Goal: Task Accomplishment & Management: Complete application form

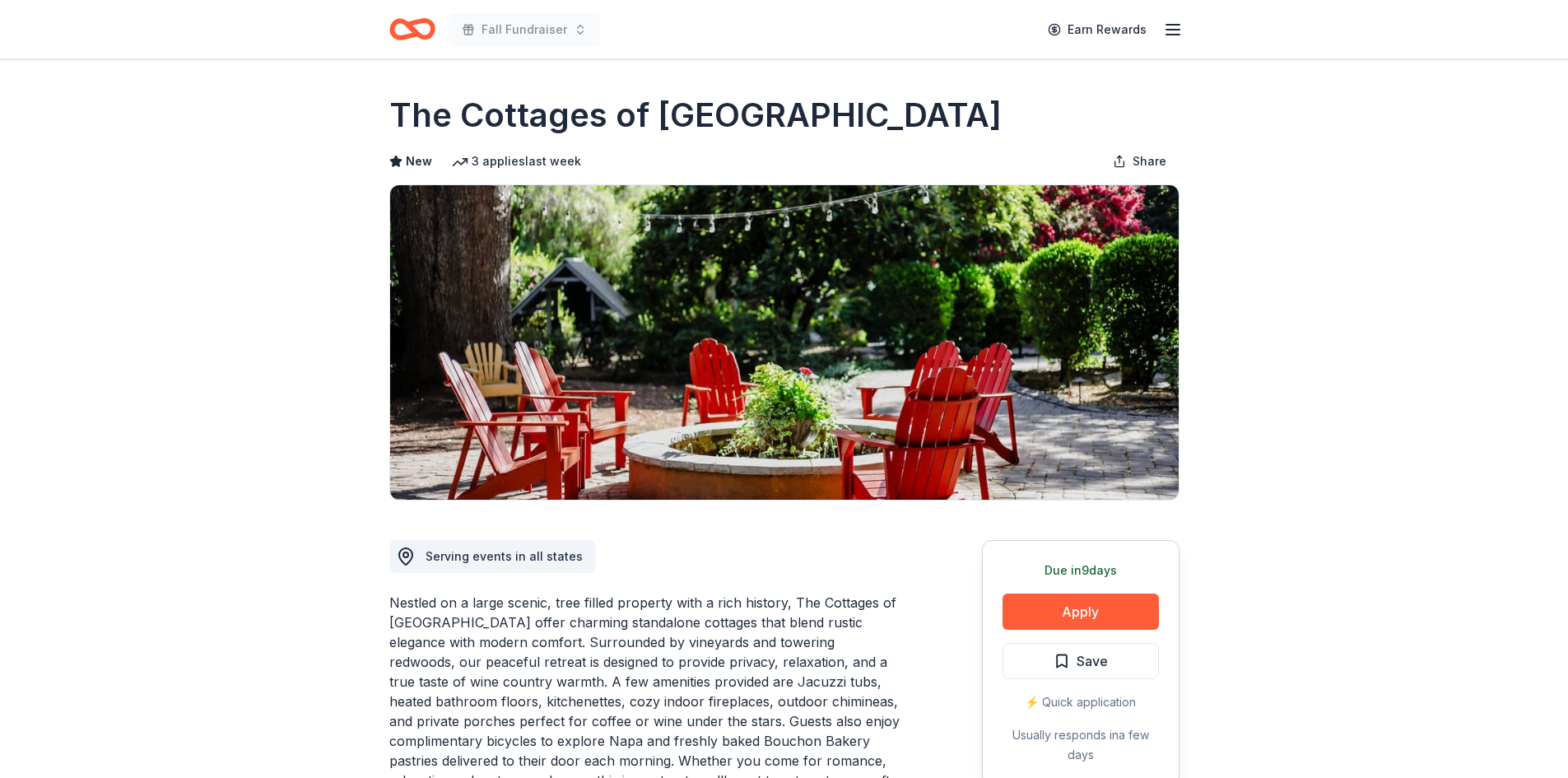
click at [419, 27] on icon "Home" at bounding box center [412, 29] width 46 height 39
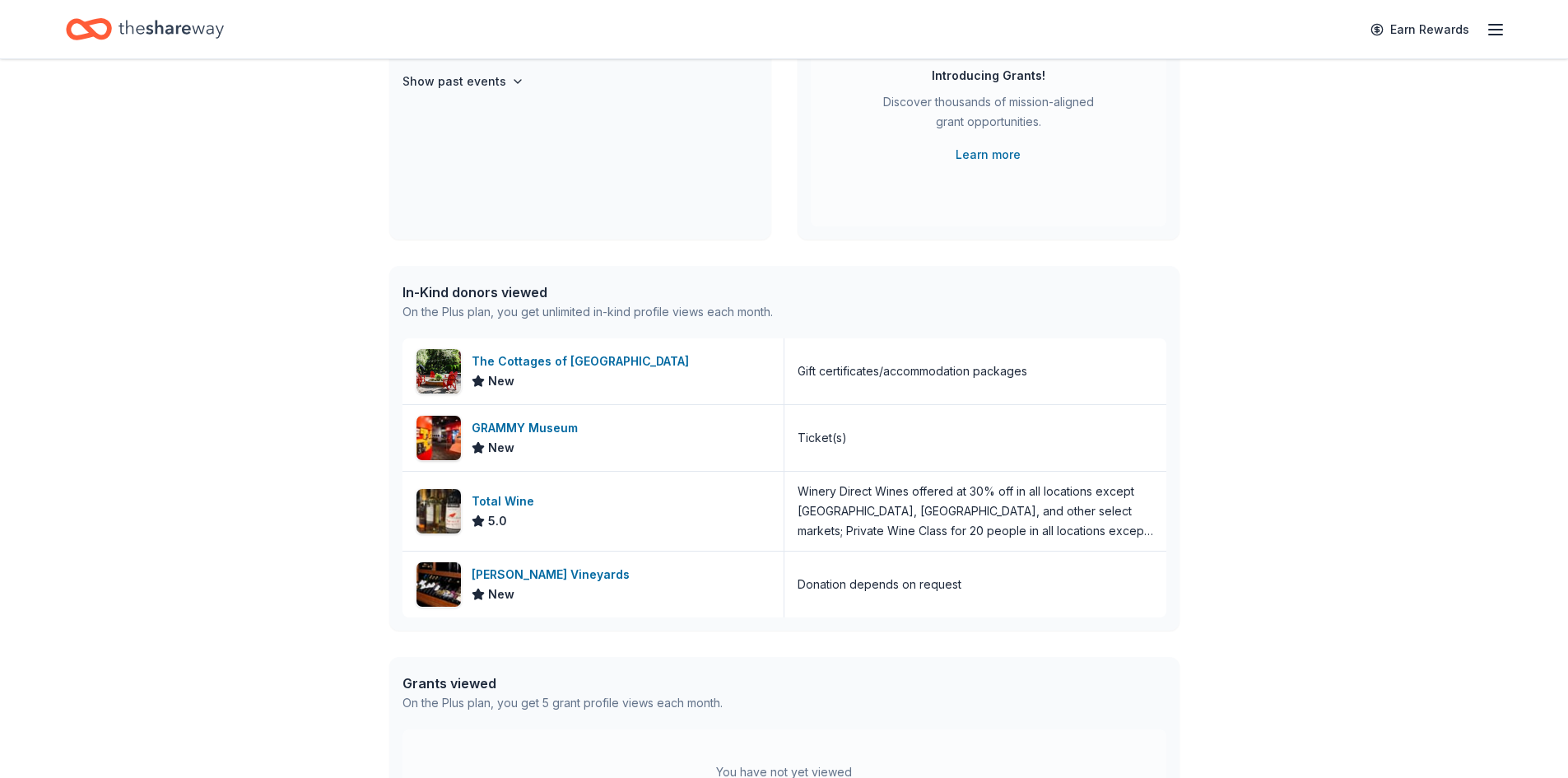
scroll to position [247, 0]
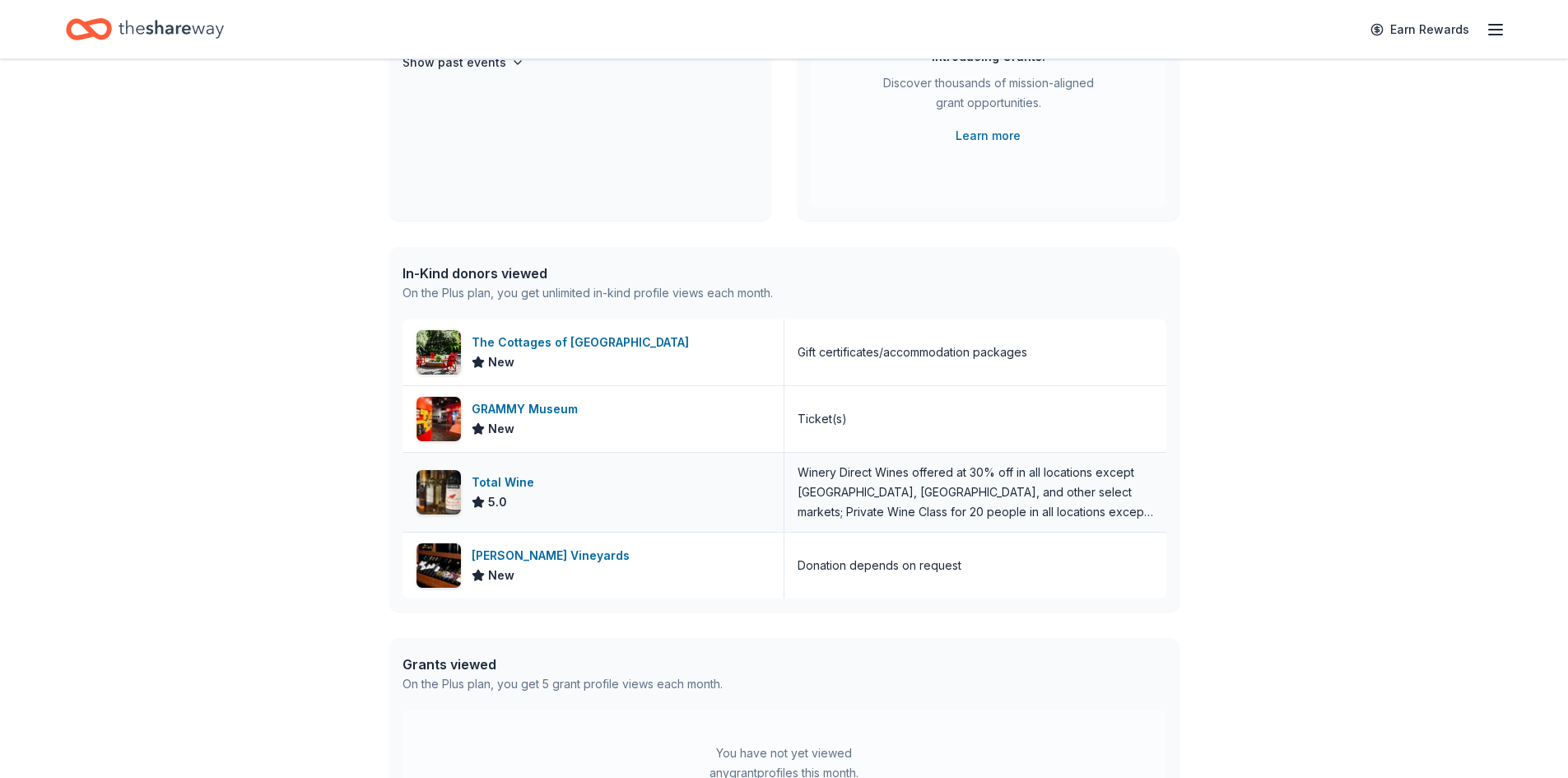
click at [461, 494] on div "Total Wine 5.0" at bounding box center [594, 492] width 382 height 79
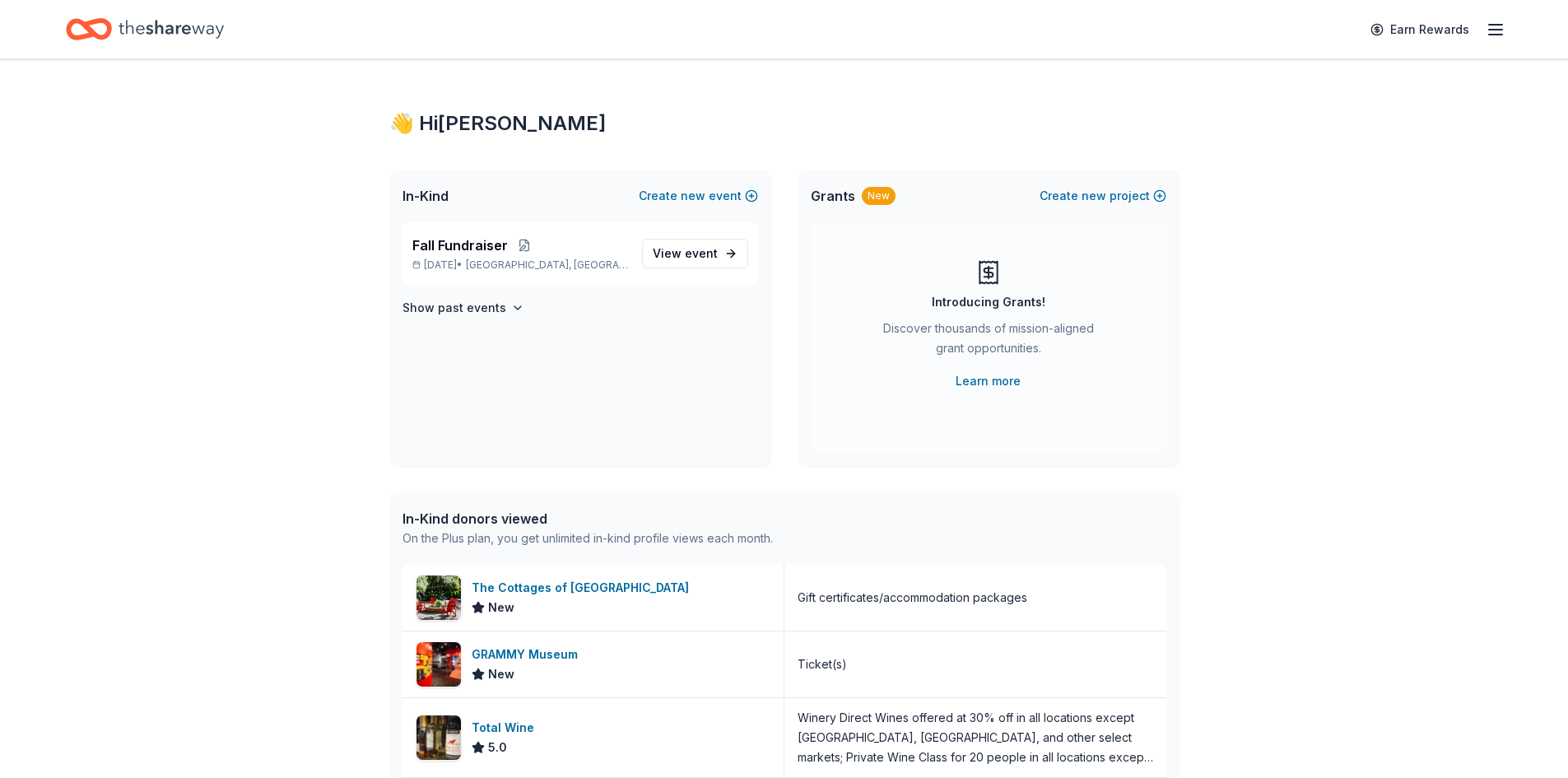
scroll to position [0, 0]
click at [678, 258] on span "View event" at bounding box center [685, 255] width 65 height 19
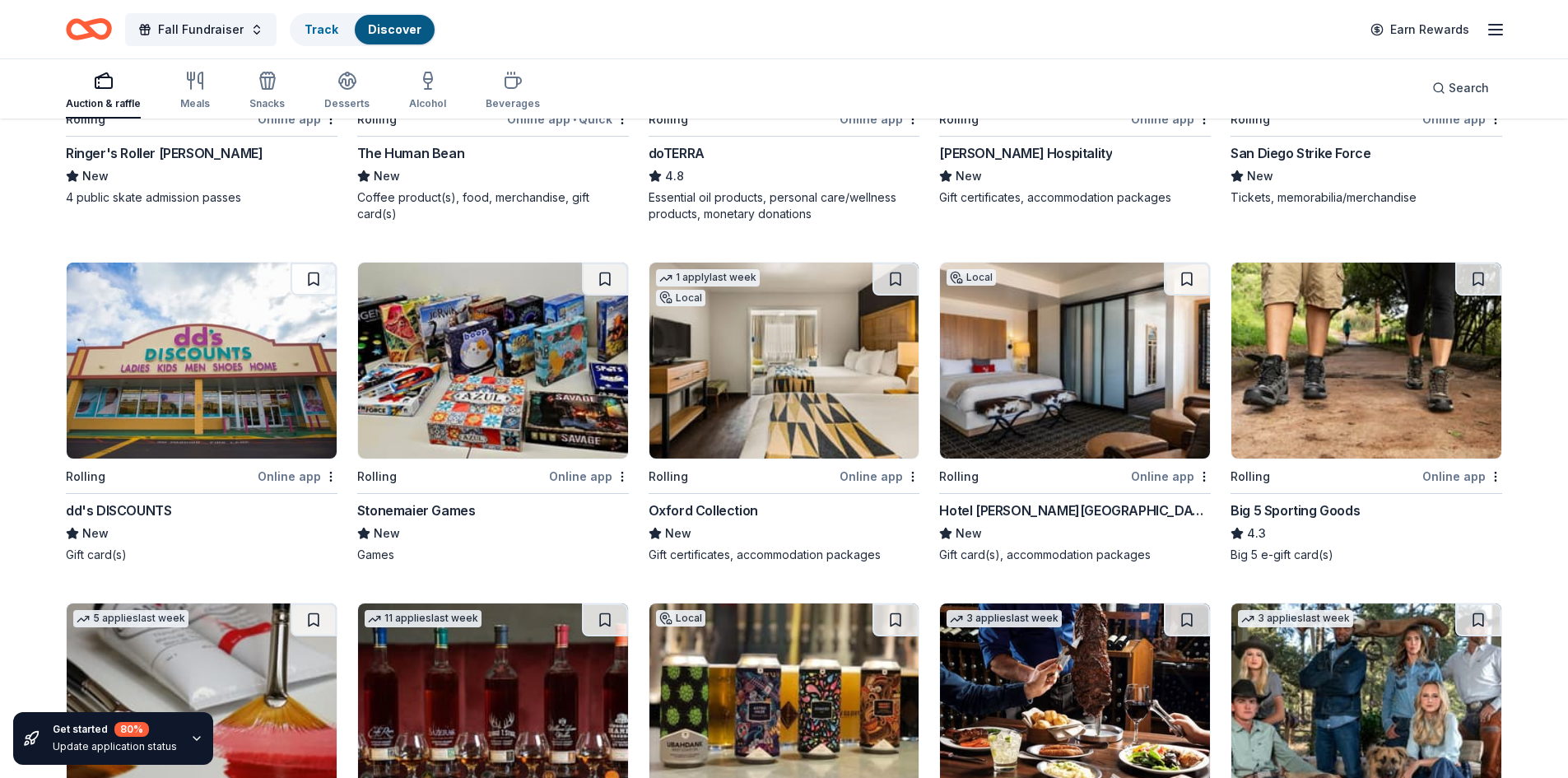
scroll to position [3255, 0]
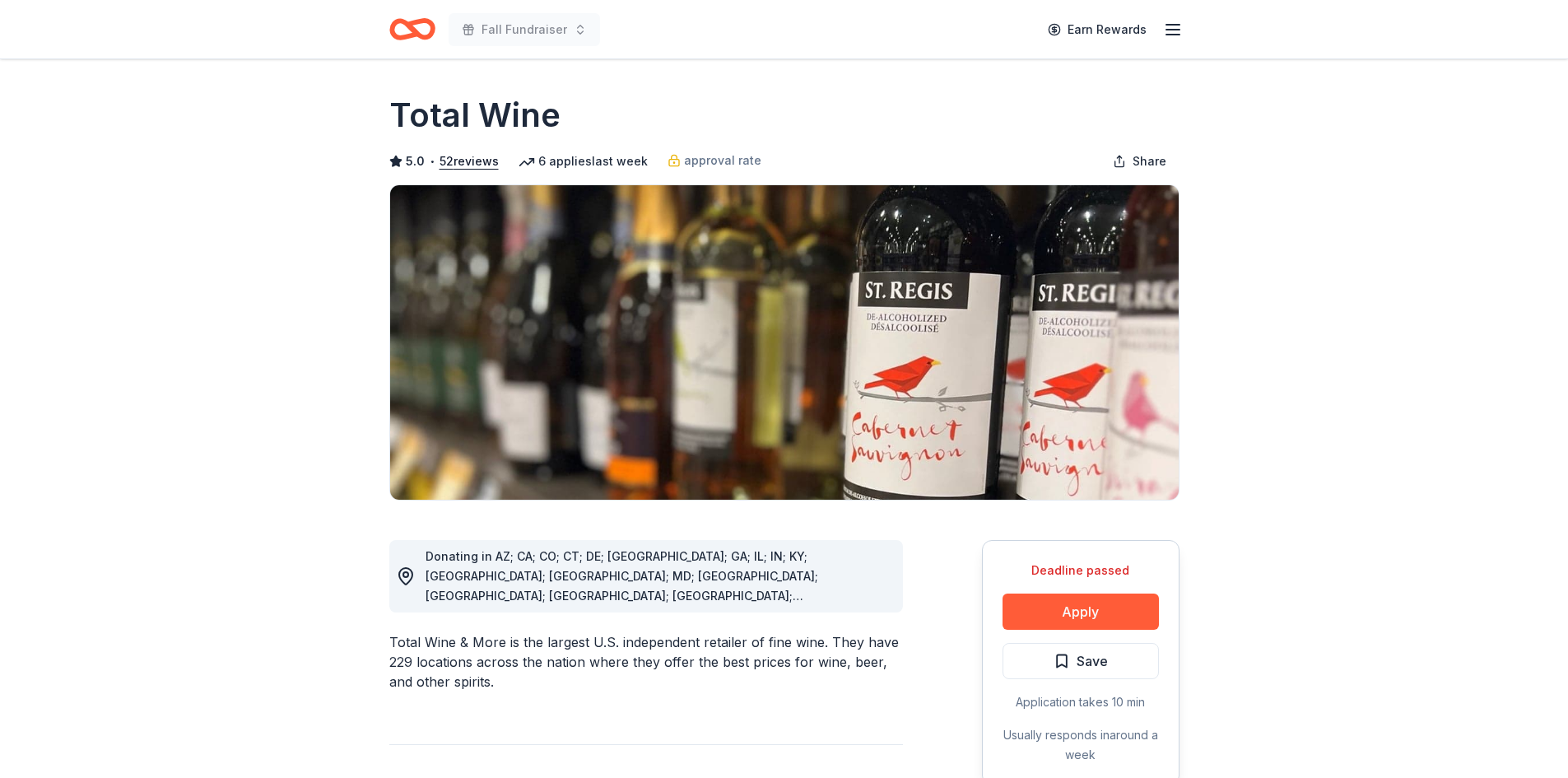
click at [529, 657] on div "Total Wine & More is the largest U.S. independent retailer of fine wine. They h…" at bounding box center [646, 661] width 513 height 59
click at [413, 27] on icon "Home" at bounding box center [404, 28] width 26 height 17
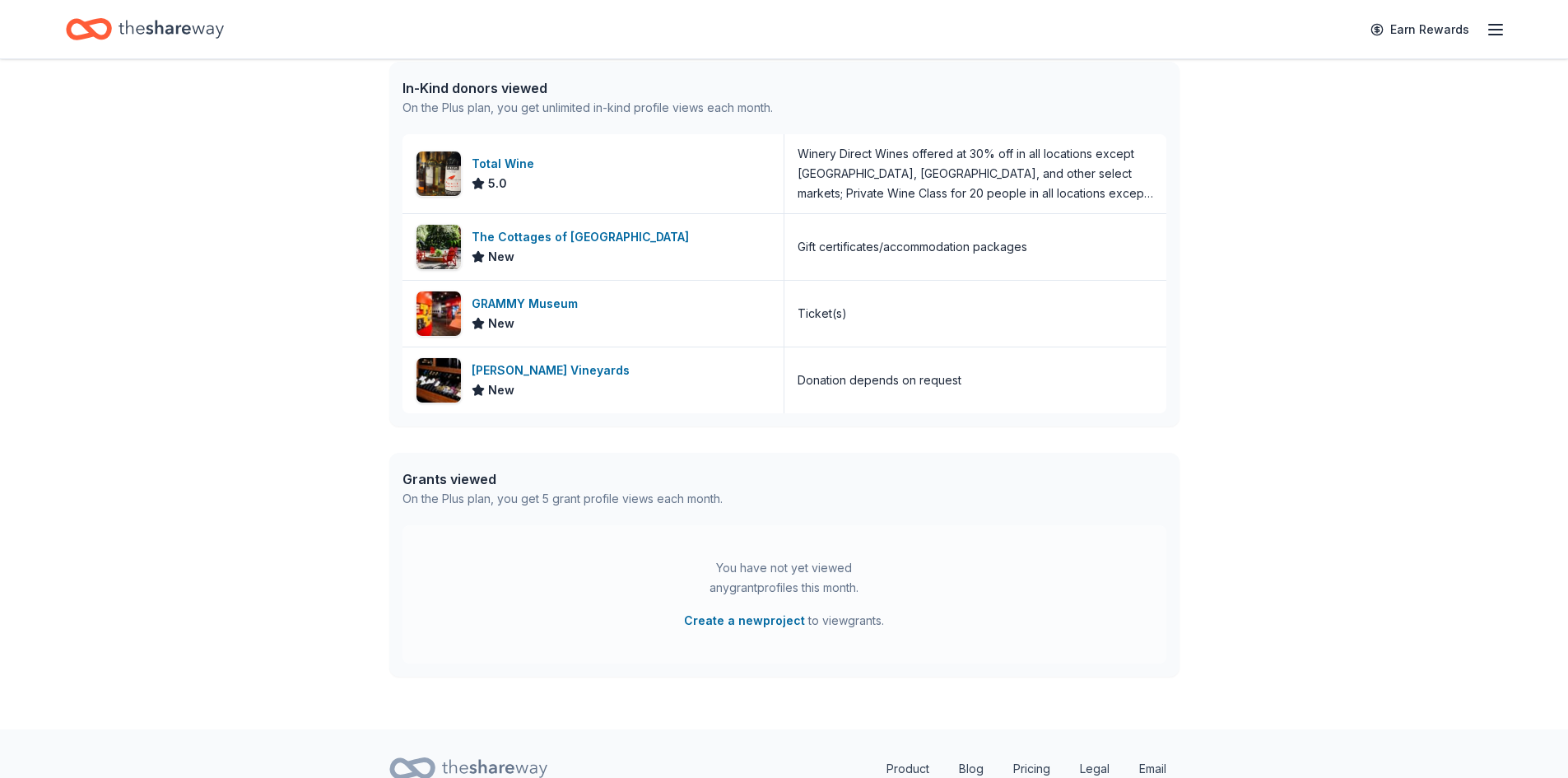
scroll to position [255, 0]
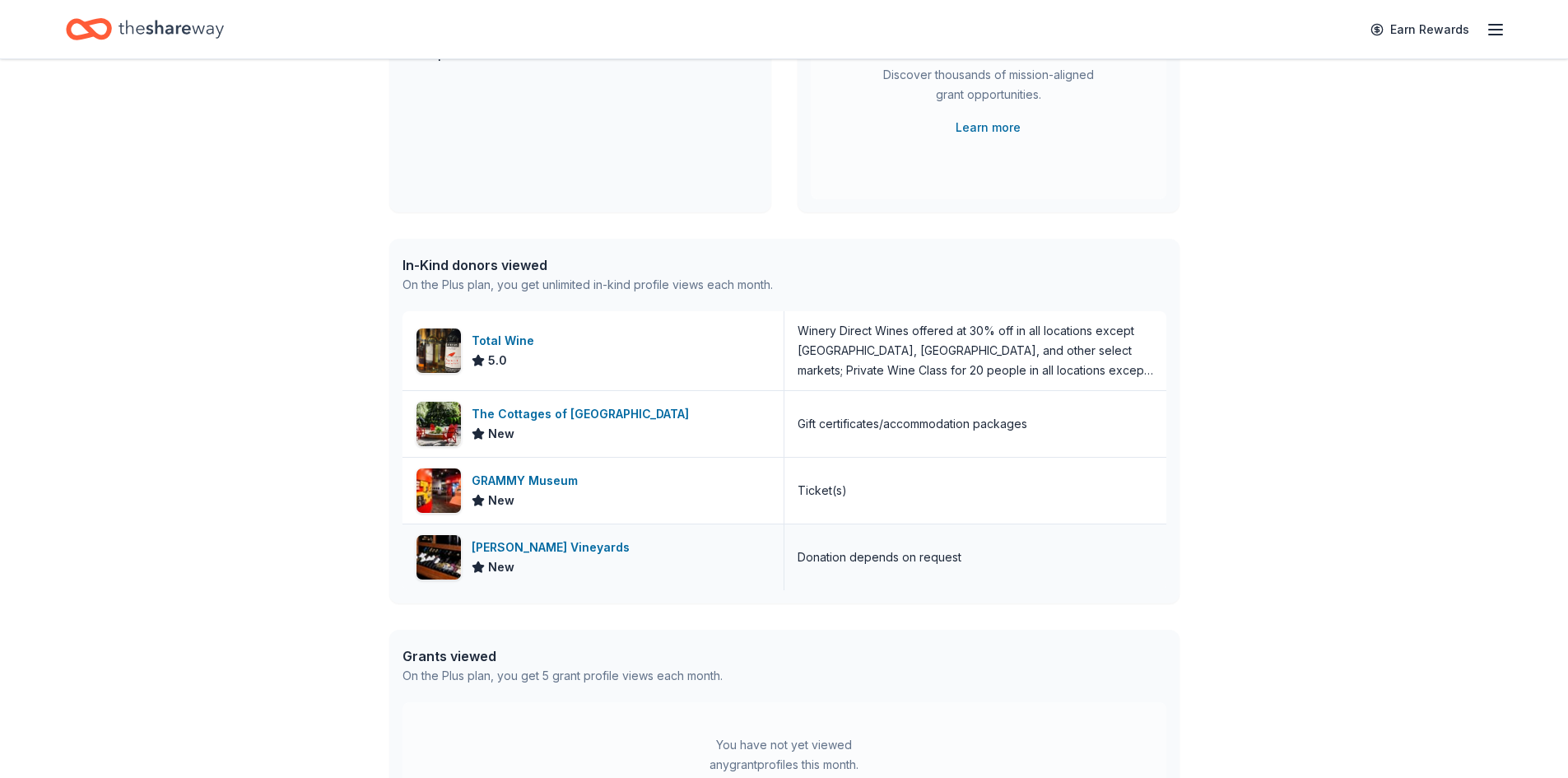
click at [444, 555] on img at bounding box center [439, 558] width 44 height 44
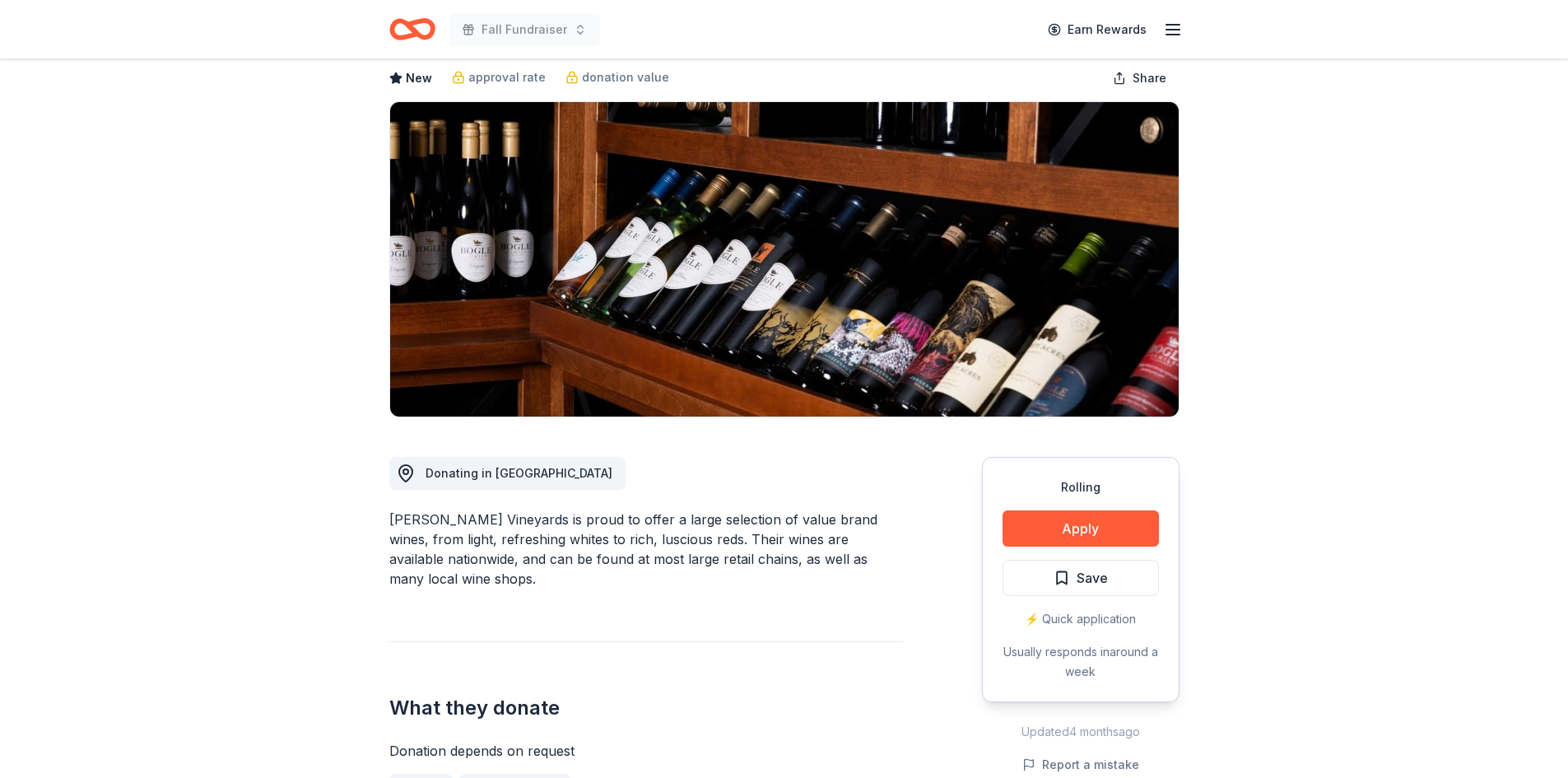
scroll to position [82, 0]
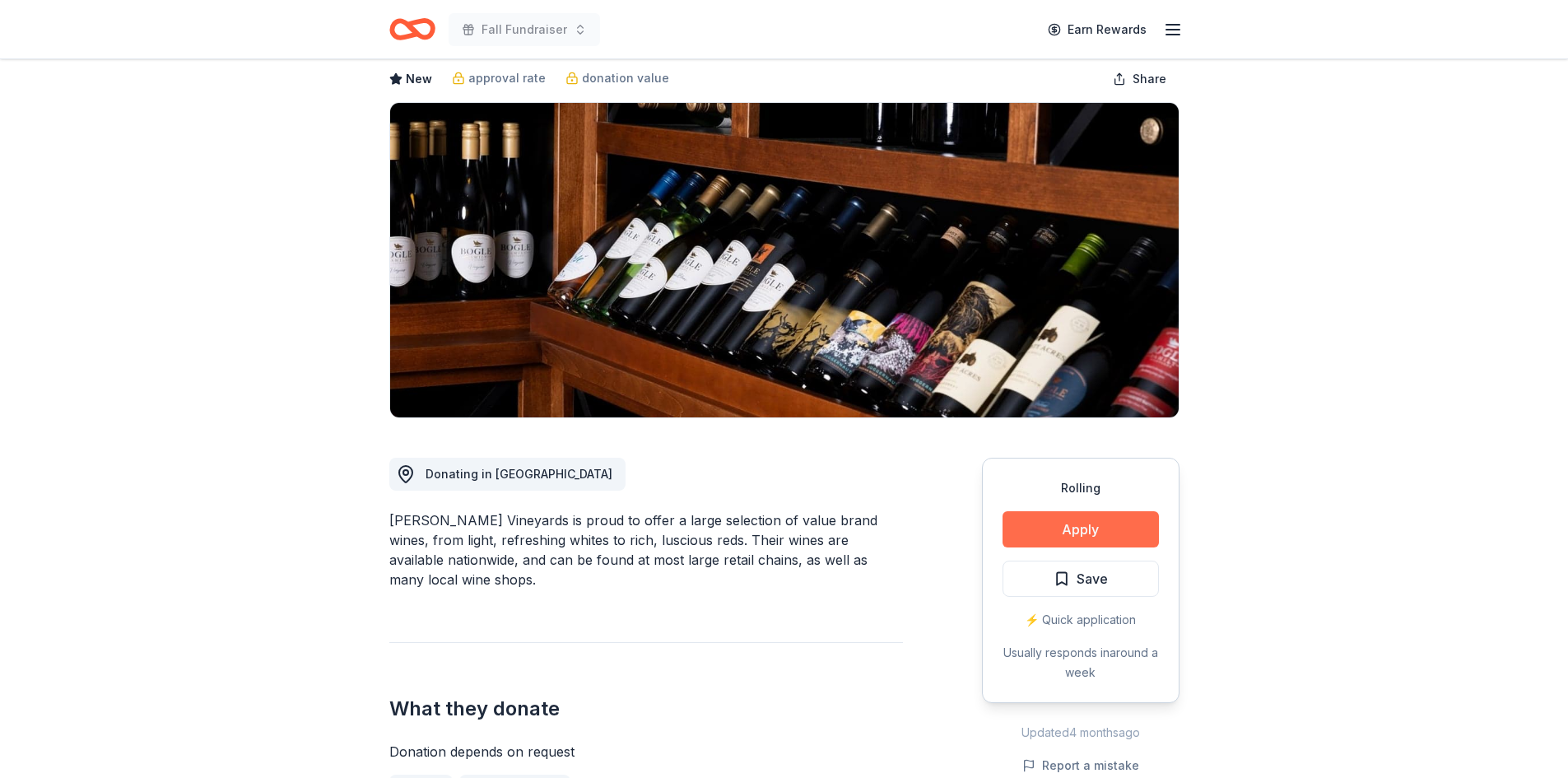
click at [1076, 525] on button "Apply" at bounding box center [1080, 529] width 157 height 36
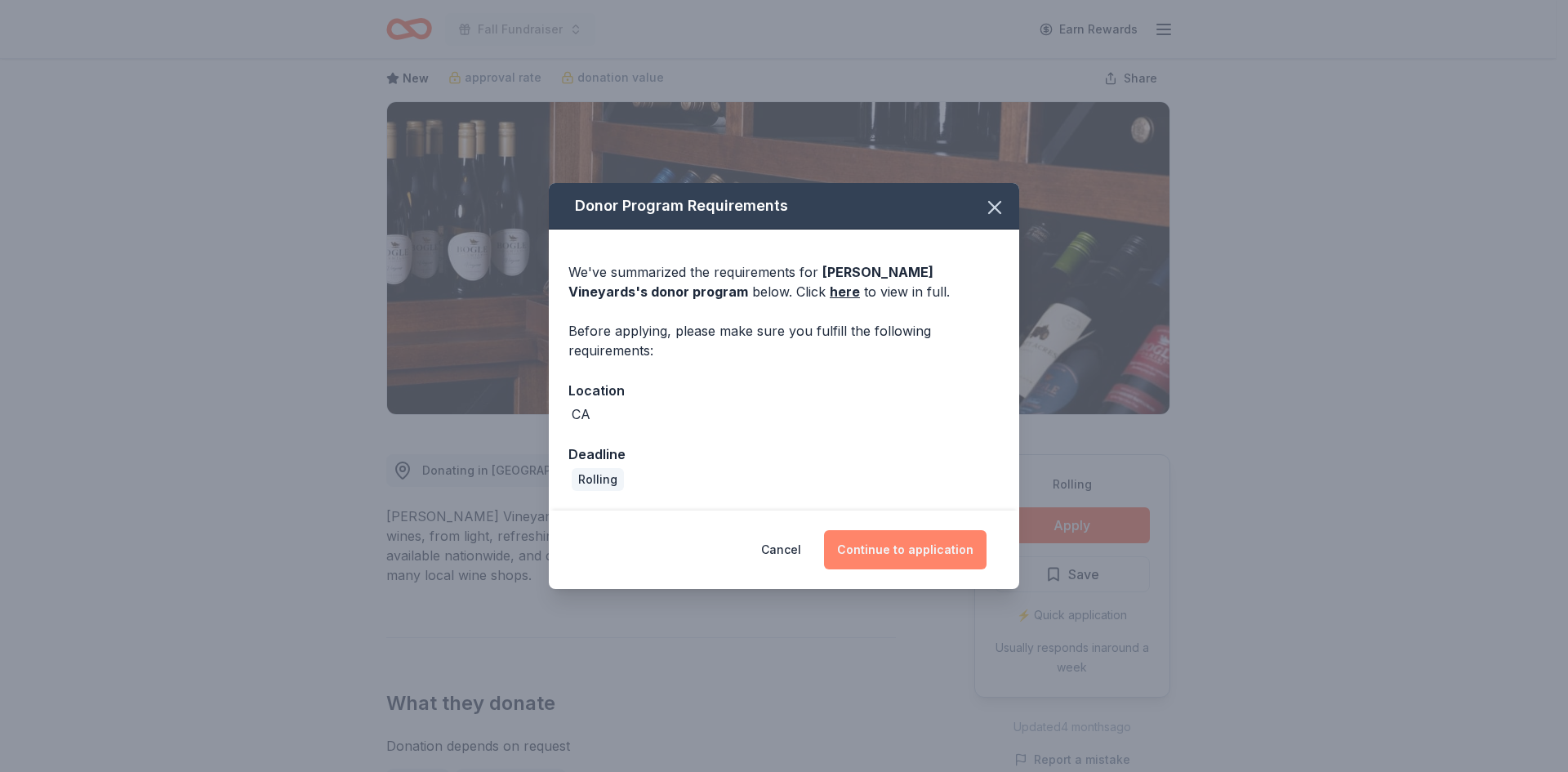
click at [909, 566] on button "Continue to application" at bounding box center [904, 550] width 162 height 40
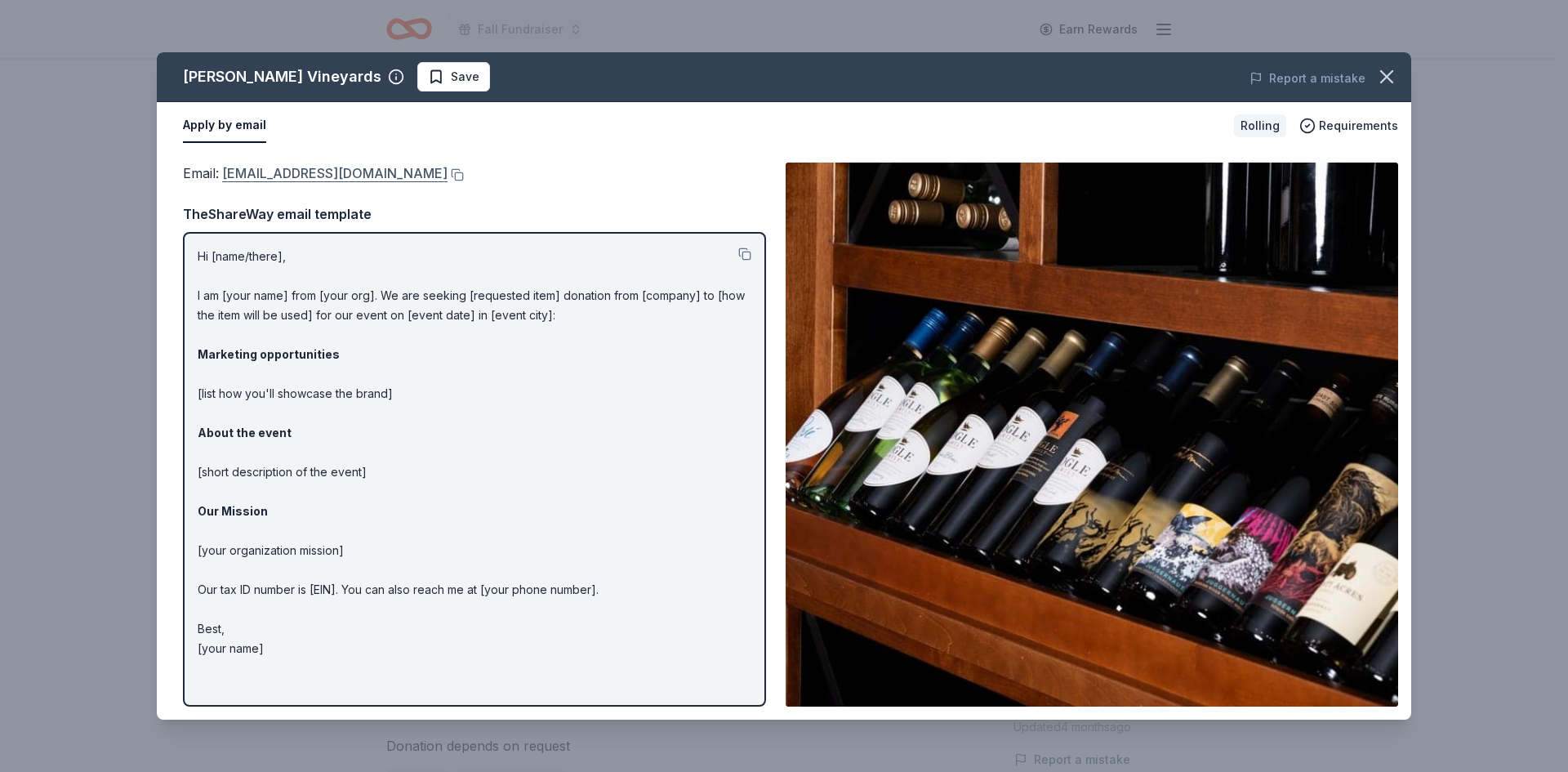
click at [296, 175] on link "donations@boglewinery.com" at bounding box center [334, 173] width 226 height 21
drag, startPoint x: 17, startPoint y: 295, endPoint x: 19, endPoint y: 286, distance: 9.2
click at [18, 294] on div "Bogle Vineyards Save Report a mistake Apply by email Rolling Requirements Email…" at bounding box center [784, 386] width 1568 height 772
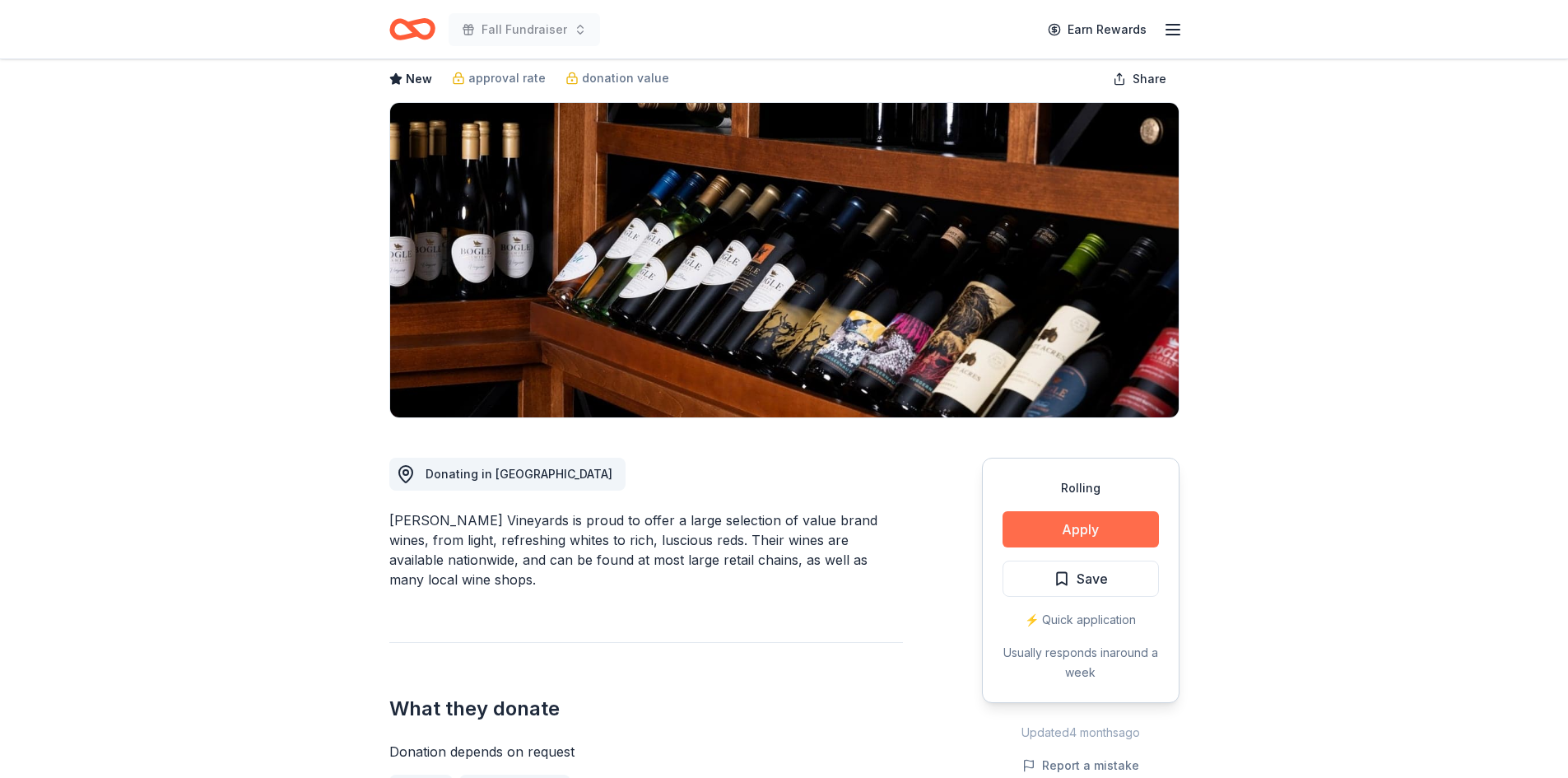
click at [1078, 521] on button "Apply" at bounding box center [1080, 529] width 157 height 36
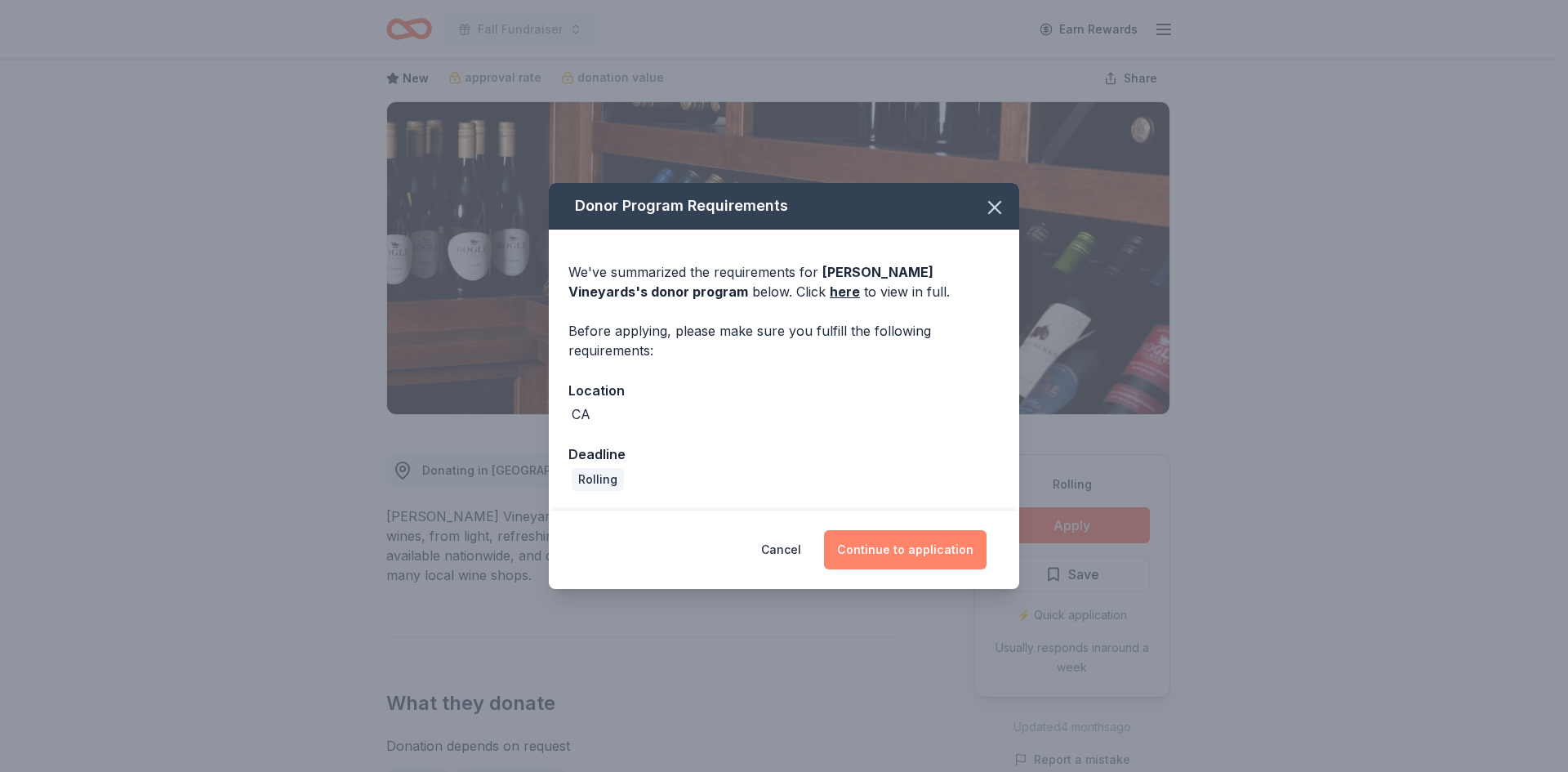
click at [908, 552] on button "Continue to application" at bounding box center [904, 550] width 162 height 40
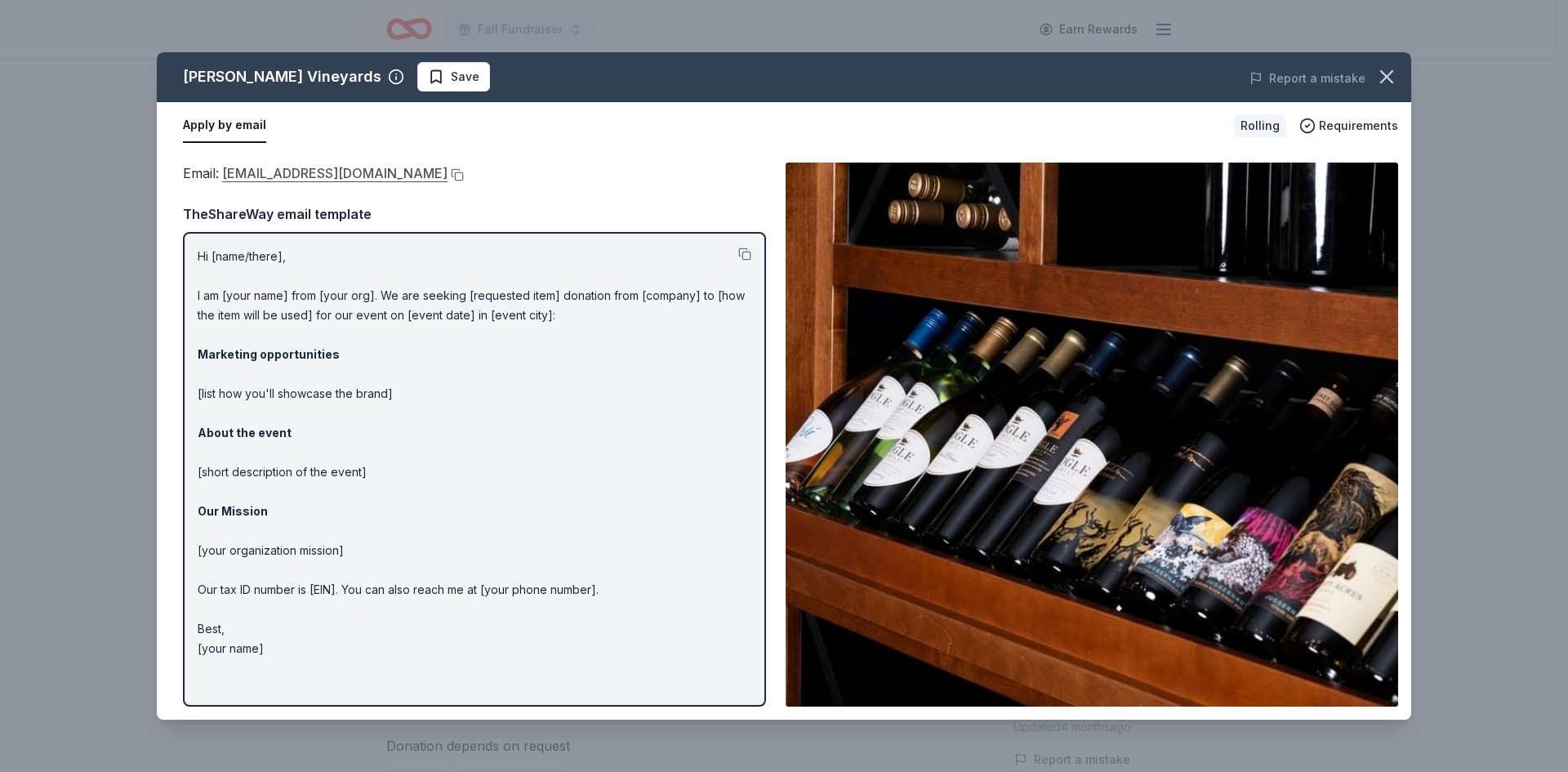
click at [302, 170] on link "donations@boglewinery.com" at bounding box center [334, 173] width 226 height 21
click at [1392, 88] on icon "button" at bounding box center [1386, 76] width 23 height 23
